Goal: Information Seeking & Learning: Learn about a topic

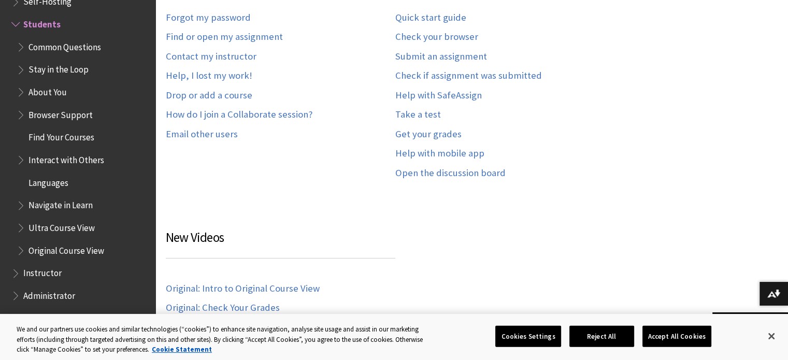
scroll to position [725, 0]
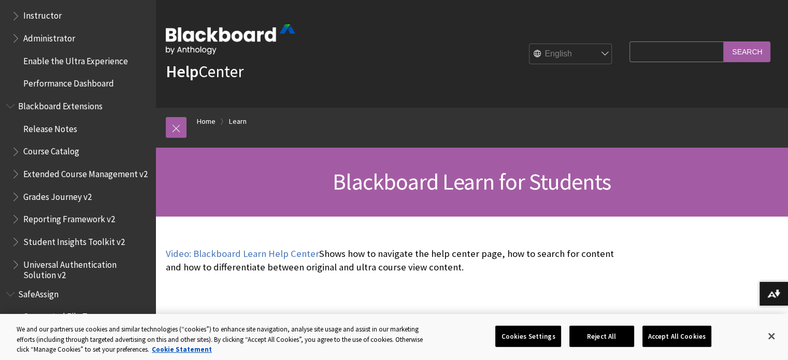
scroll to position [1306, 0]
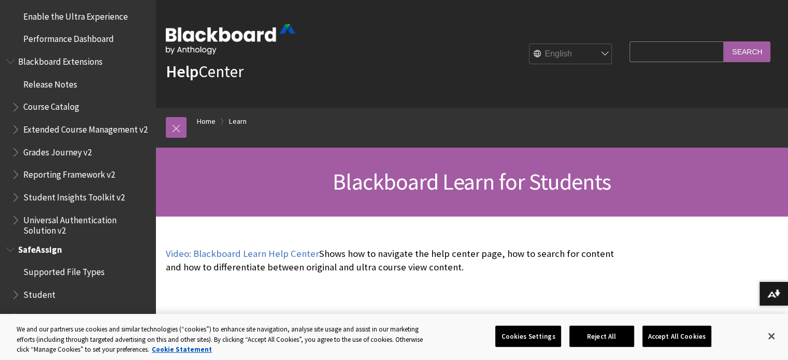
click at [43, 287] on span "Student" at bounding box center [39, 293] width 32 height 14
